Goal: Check status

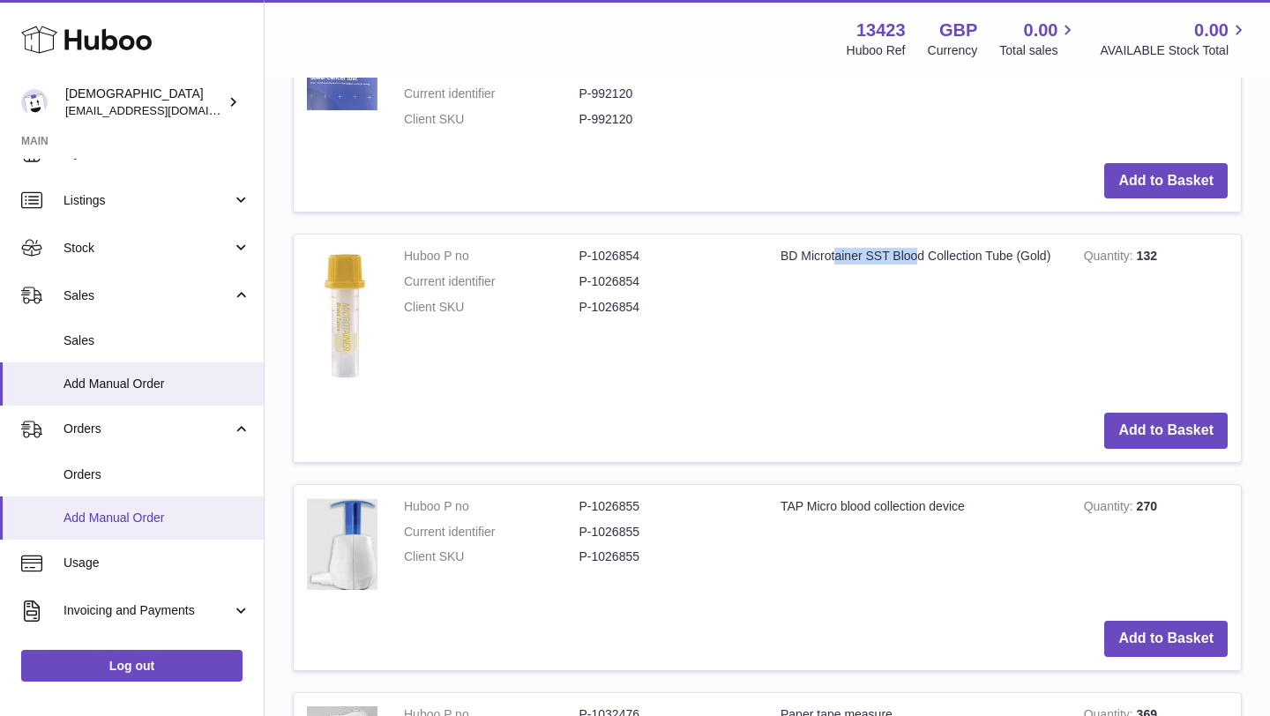
scroll to position [37, 0]
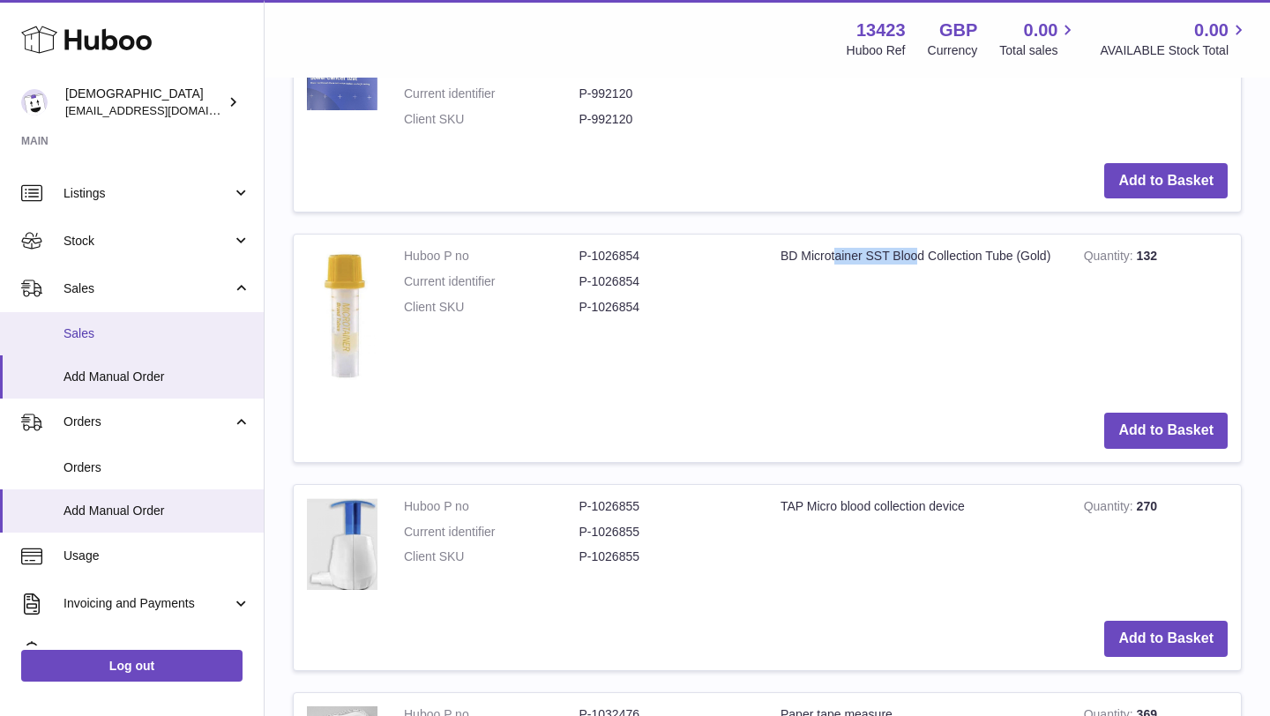
click at [106, 337] on span "Sales" at bounding box center [157, 333] width 187 height 17
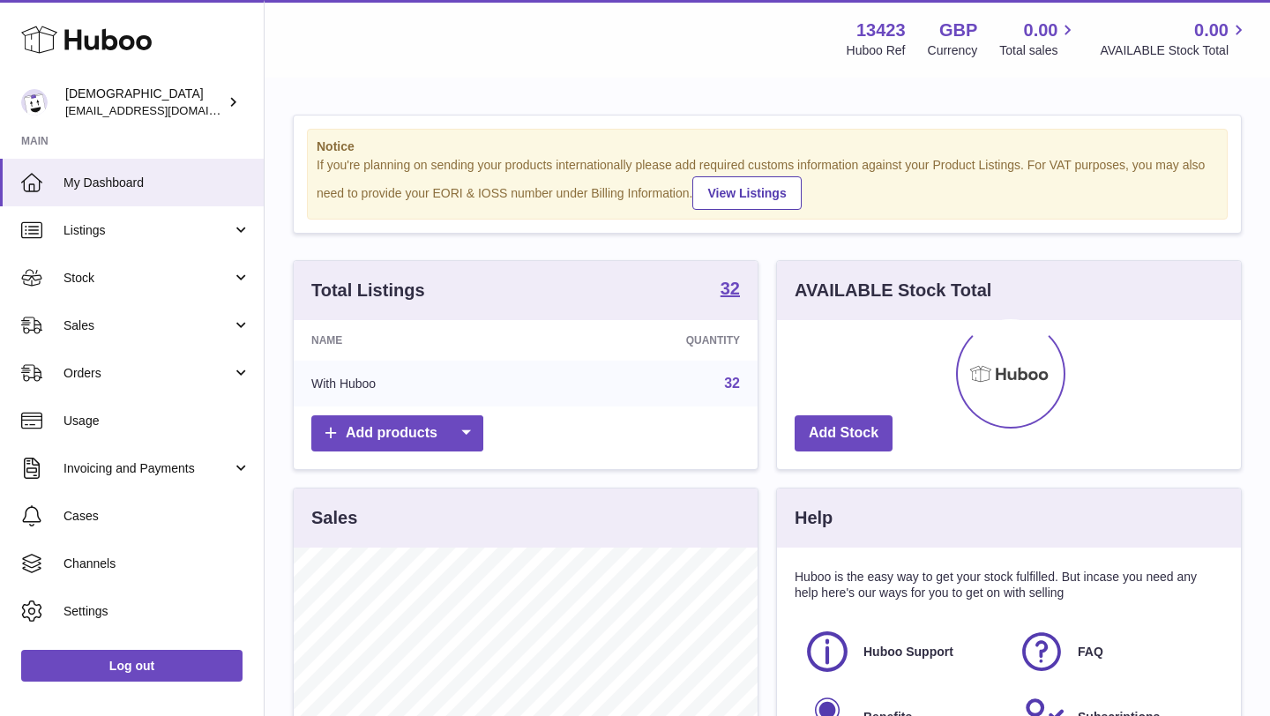
scroll to position [275, 464]
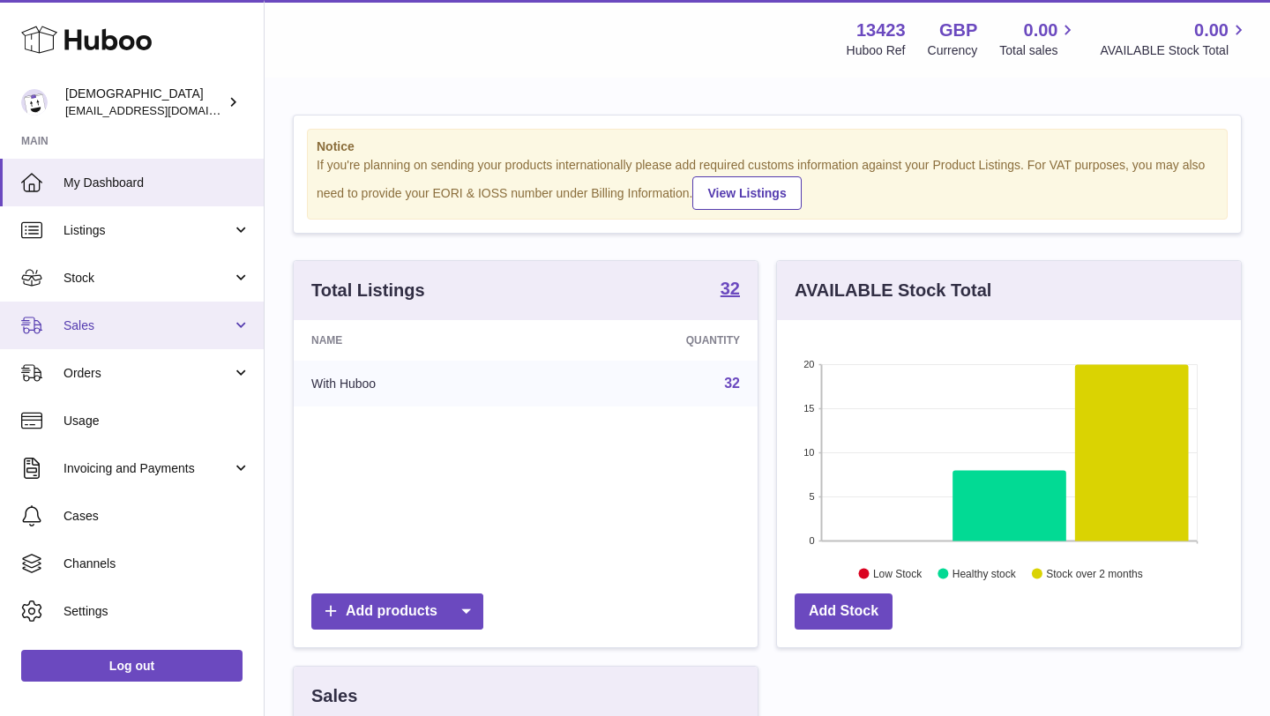
click at [106, 325] on span "Sales" at bounding box center [148, 326] width 168 height 17
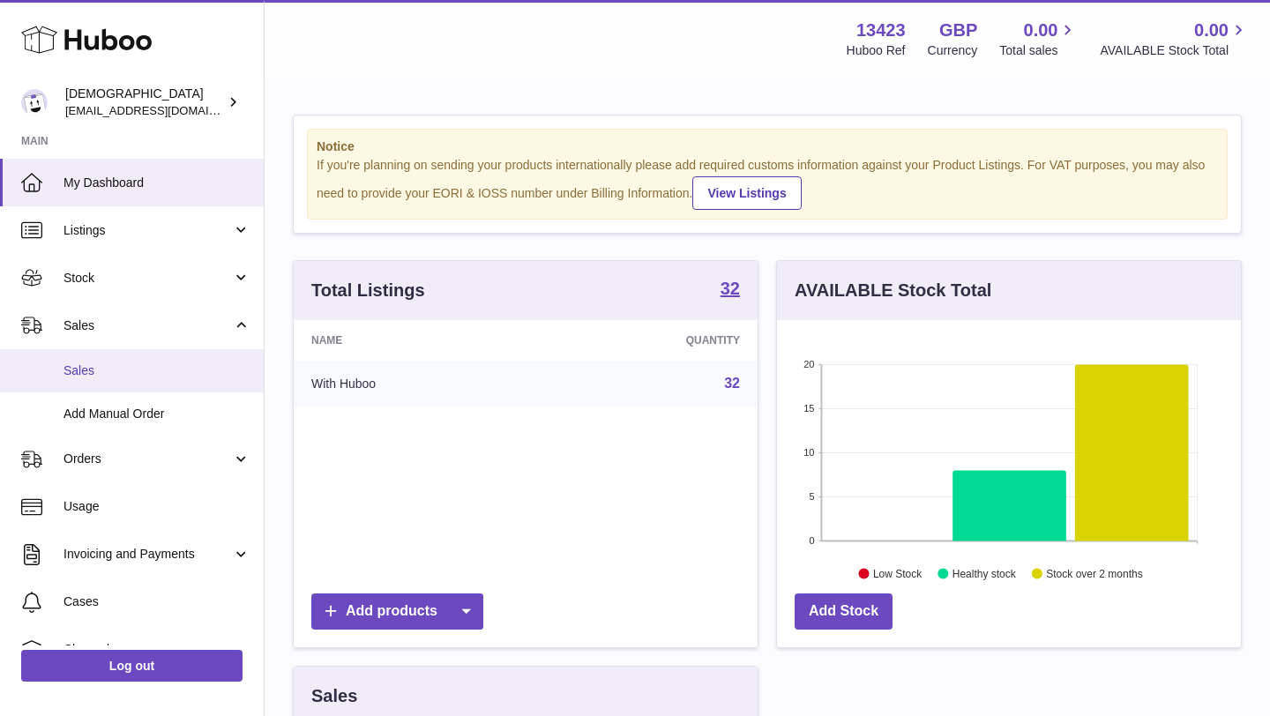
click at [103, 364] on span "Sales" at bounding box center [157, 371] width 187 height 17
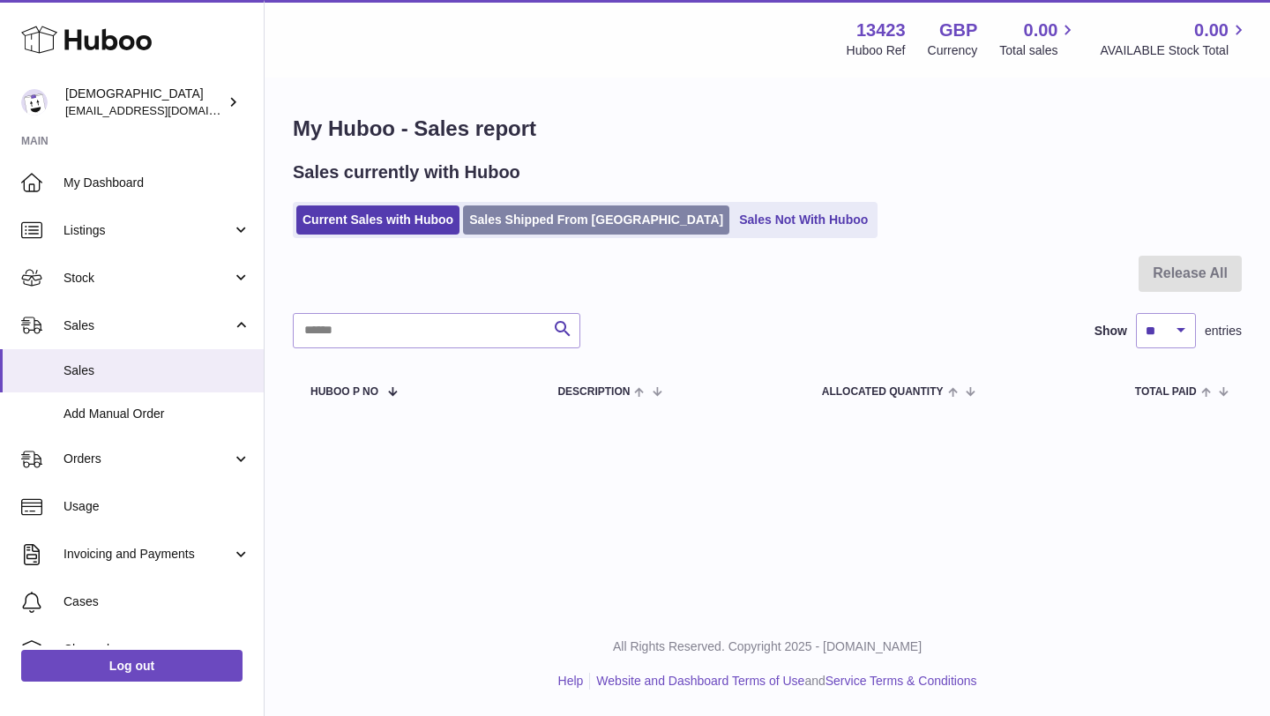
click at [505, 223] on link "Sales Shipped From [GEOGRAPHIC_DATA]" at bounding box center [596, 220] width 266 height 29
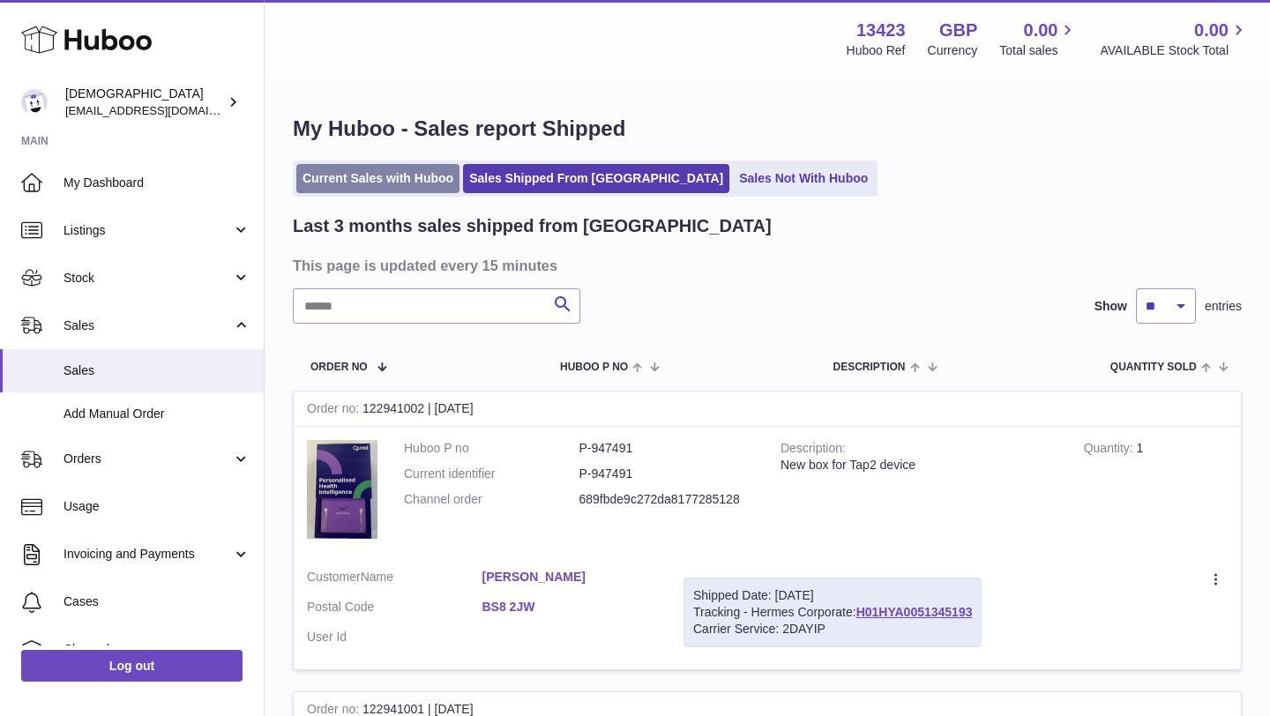
click at [376, 178] on link "Current Sales with Huboo" at bounding box center [377, 178] width 163 height 29
